Goal: Task Accomplishment & Management: Use online tool/utility

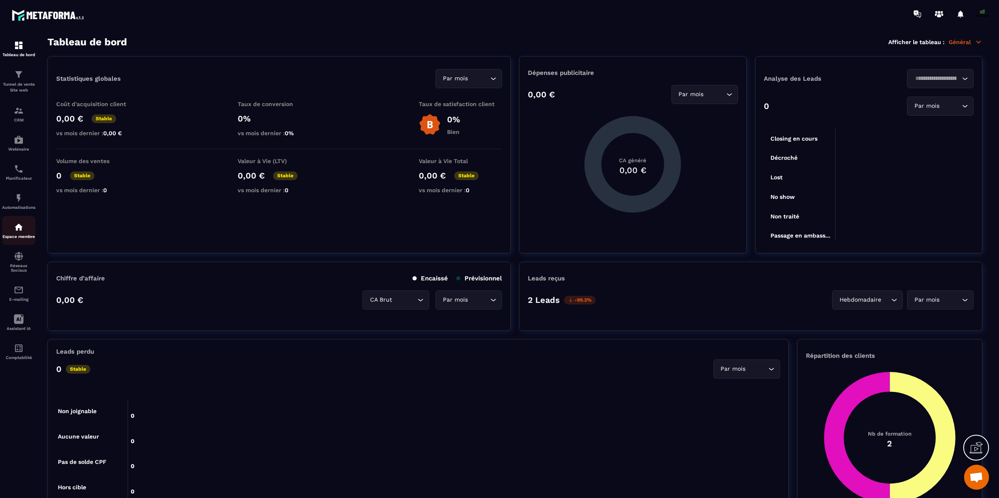
click at [16, 228] on img at bounding box center [19, 227] width 10 height 10
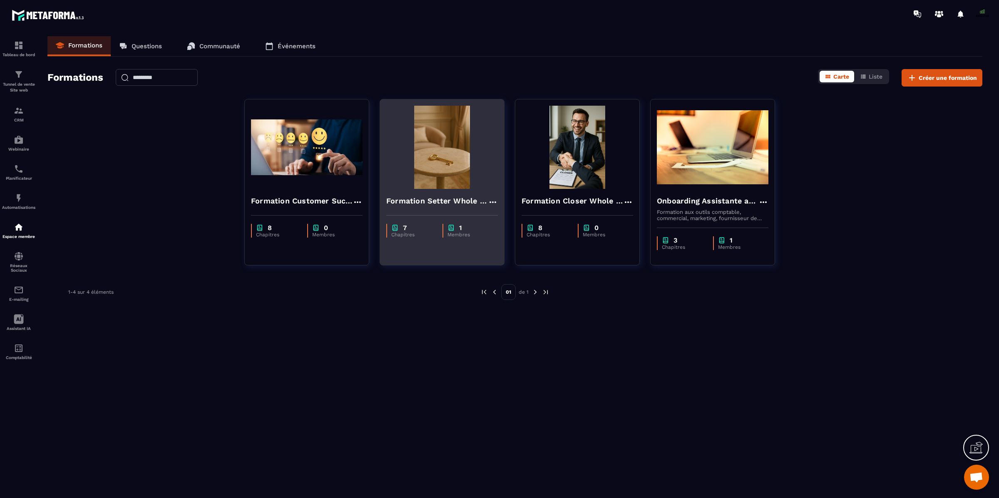
click at [436, 201] on h4 "Formation Setter Whole Pear" at bounding box center [437, 201] width 102 height 12
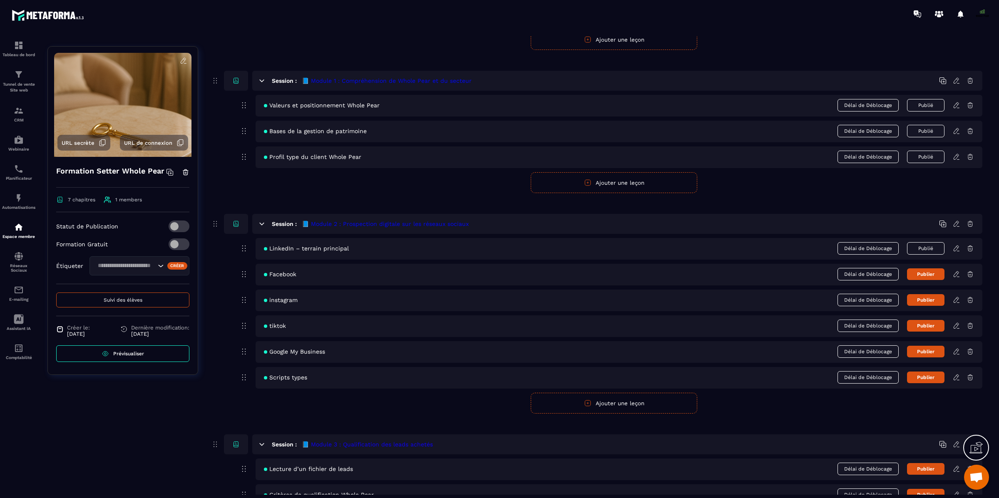
scroll to position [124, 0]
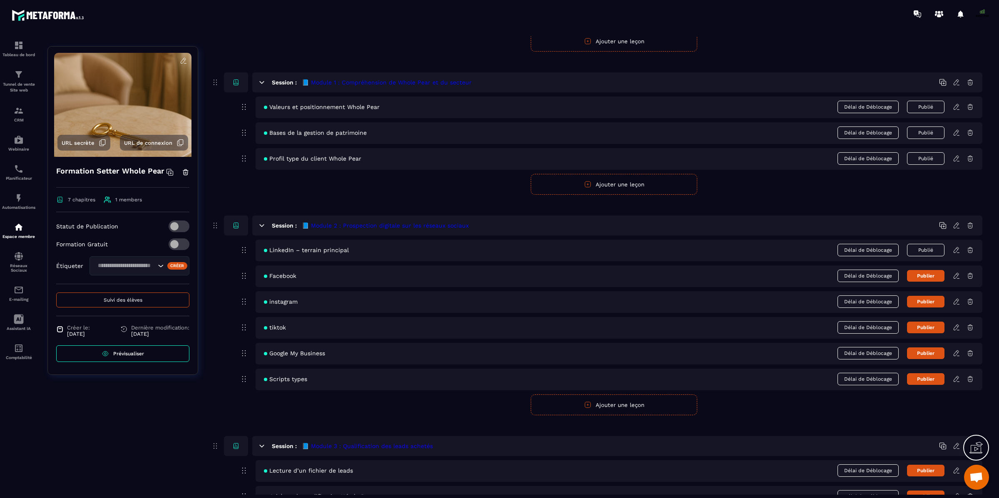
click at [955, 276] on icon at bounding box center [956, 275] width 5 height 5
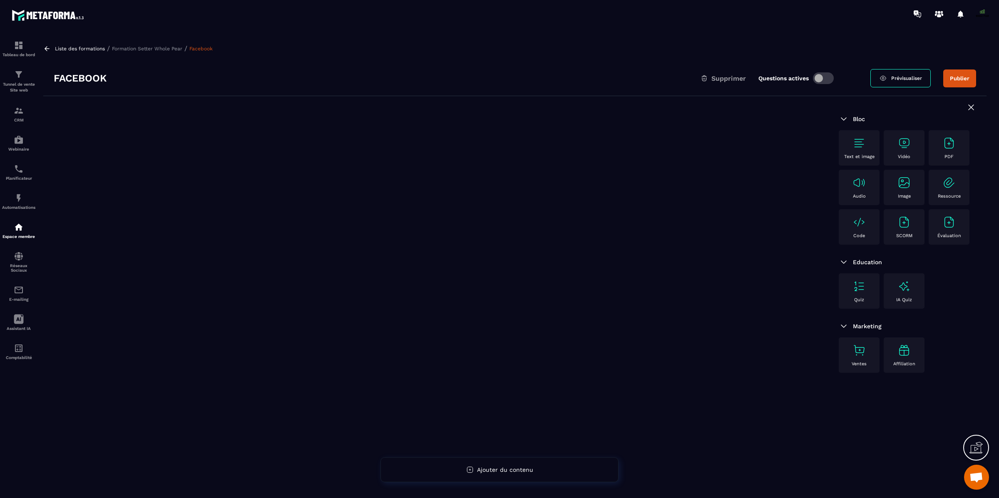
scroll to position [7026, 0]
click at [901, 145] on img at bounding box center [904, 143] width 13 height 13
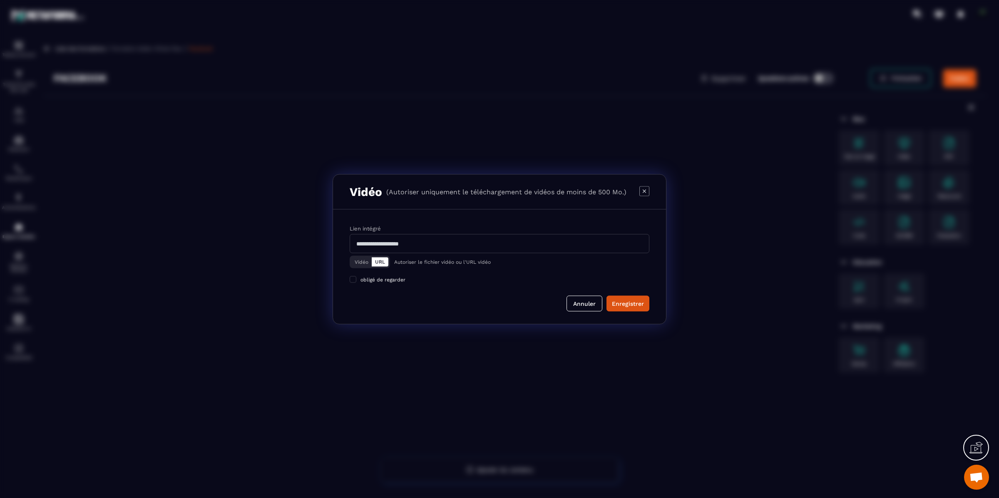
click at [360, 265] on button "Vidéo" at bounding box center [361, 261] width 20 height 9
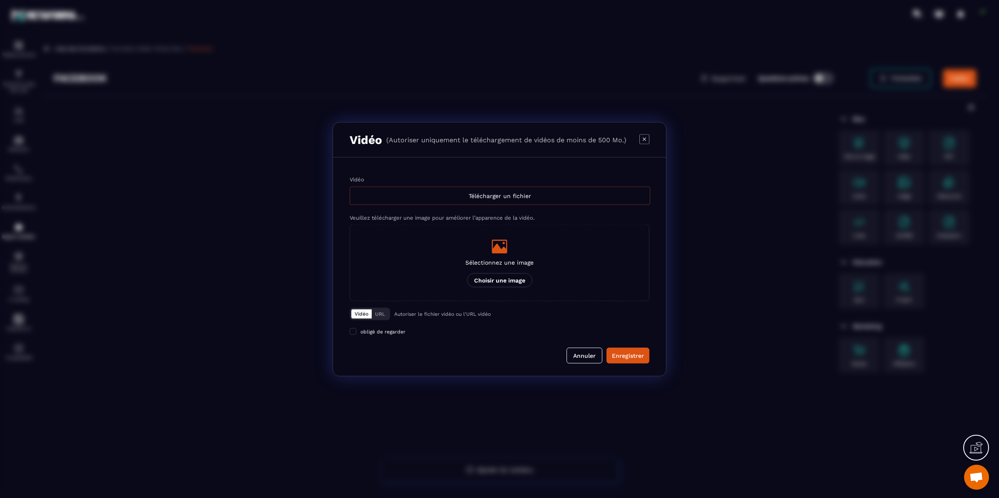
click at [510, 196] on div "Télécharger un fichier" at bounding box center [500, 196] width 301 height 18
click at [0, 0] on input "Vidéo Télécharger un fichier" at bounding box center [0, 0] width 0 height 0
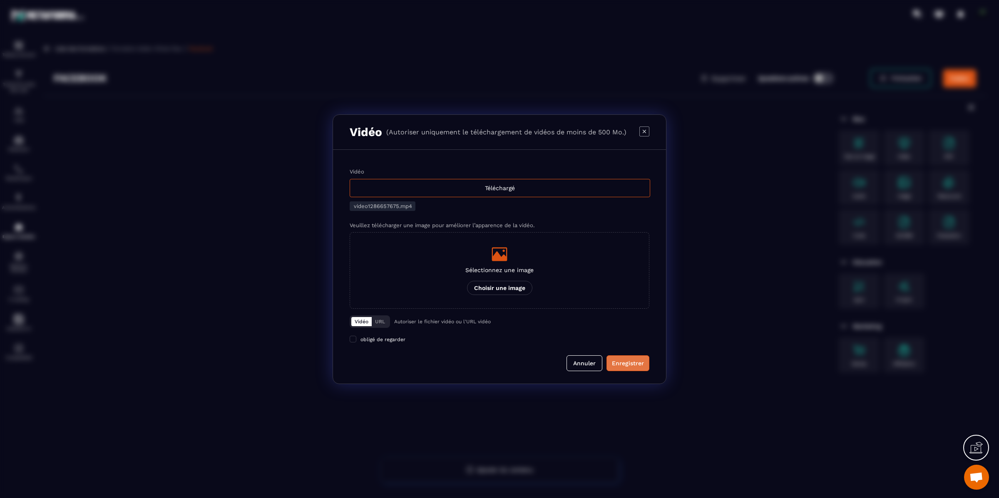
click at [637, 361] on div "Enregistrer" at bounding box center [628, 363] width 32 height 8
